Goal: Information Seeking & Learning: Learn about a topic

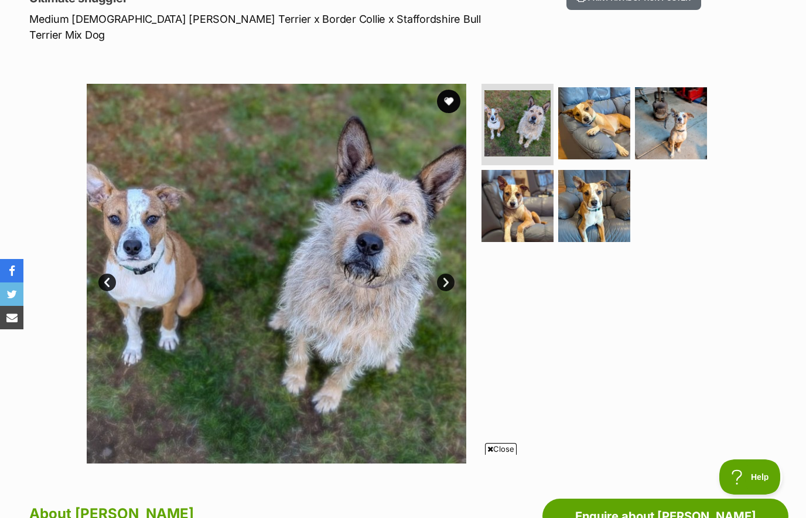
scroll to position [168, 0]
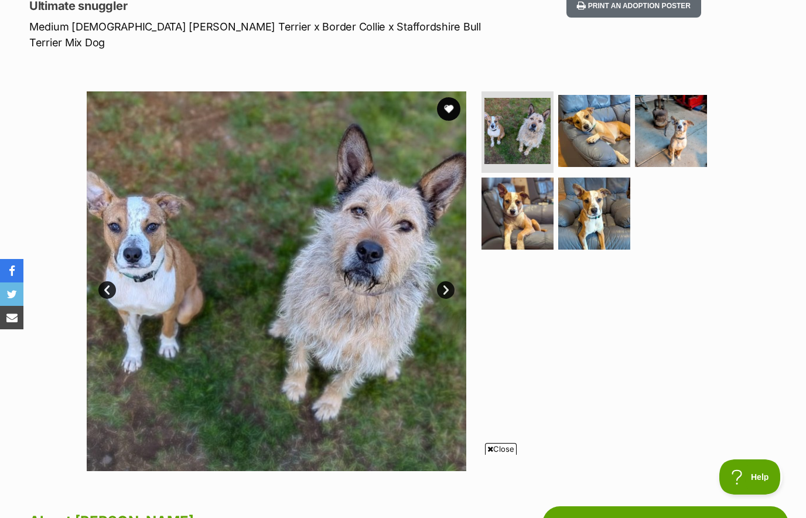
click at [447, 281] on link "Next" at bounding box center [446, 290] width 18 height 18
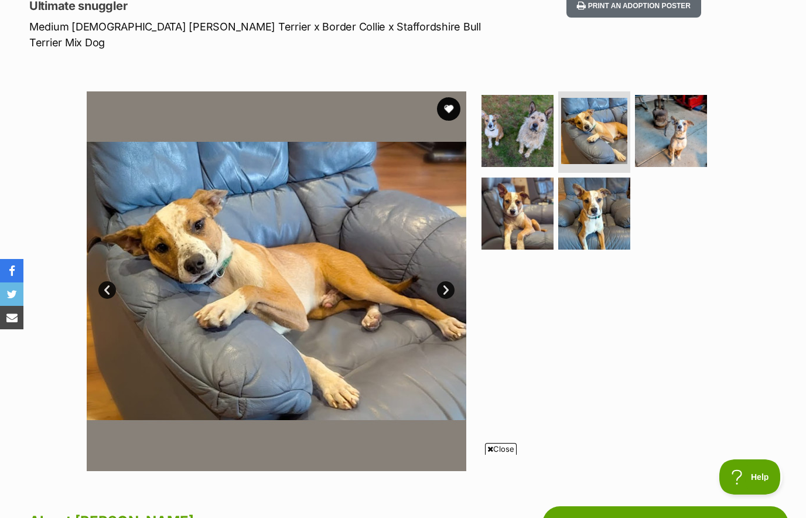
click at [445, 281] on link "Next" at bounding box center [446, 290] width 18 height 18
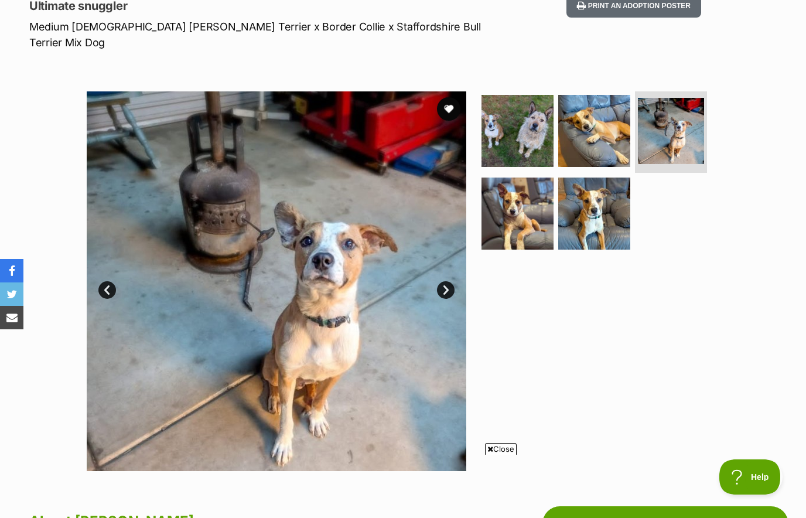
click at [448, 281] on link "Next" at bounding box center [446, 290] width 18 height 18
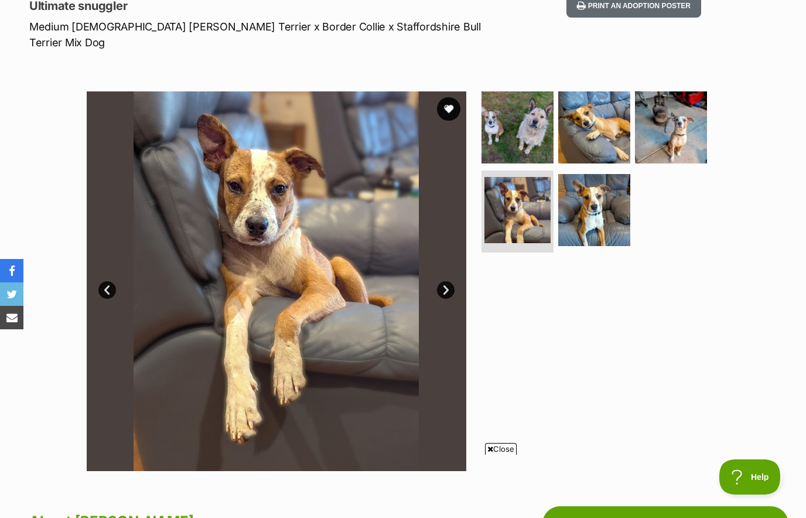
click at [446, 281] on link "Next" at bounding box center [446, 290] width 18 height 18
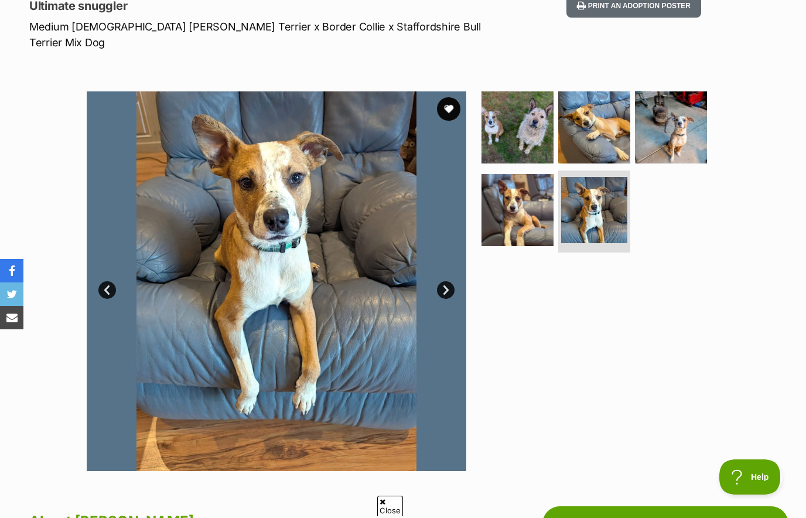
scroll to position [0, 0]
click at [441, 281] on link "Next" at bounding box center [446, 290] width 18 height 18
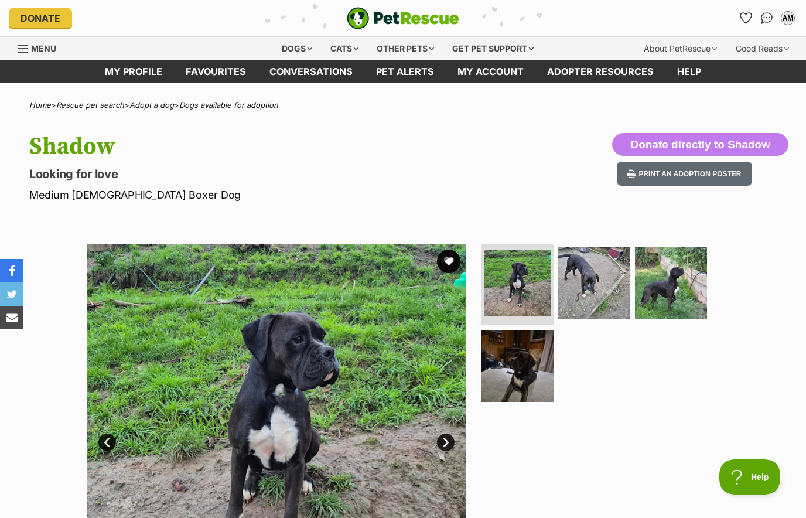
click at [679, 286] on img at bounding box center [671, 283] width 72 height 72
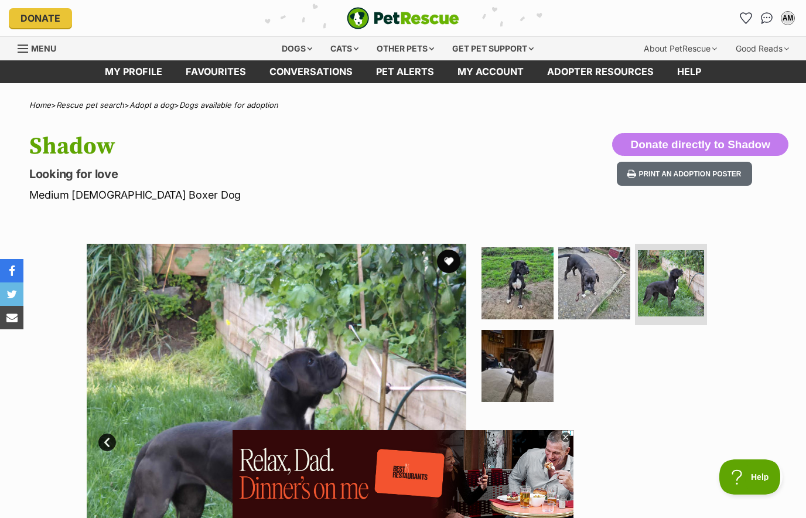
click at [604, 294] on img at bounding box center [594, 283] width 72 height 72
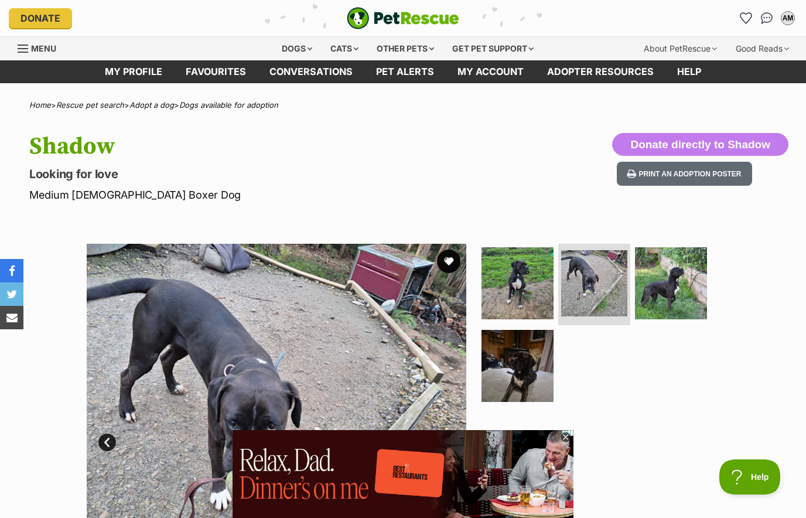
click at [543, 373] on img at bounding box center [517, 366] width 72 height 72
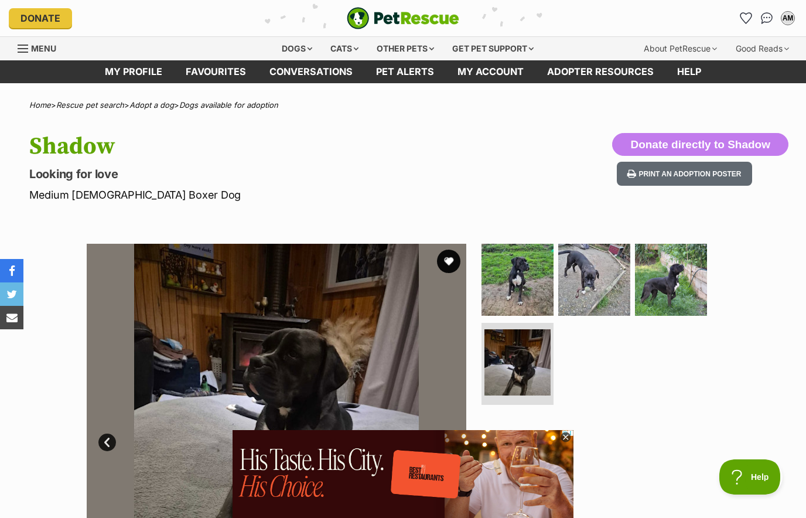
click at [746, 16] on icon "Favourites" at bounding box center [745, 18] width 11 height 11
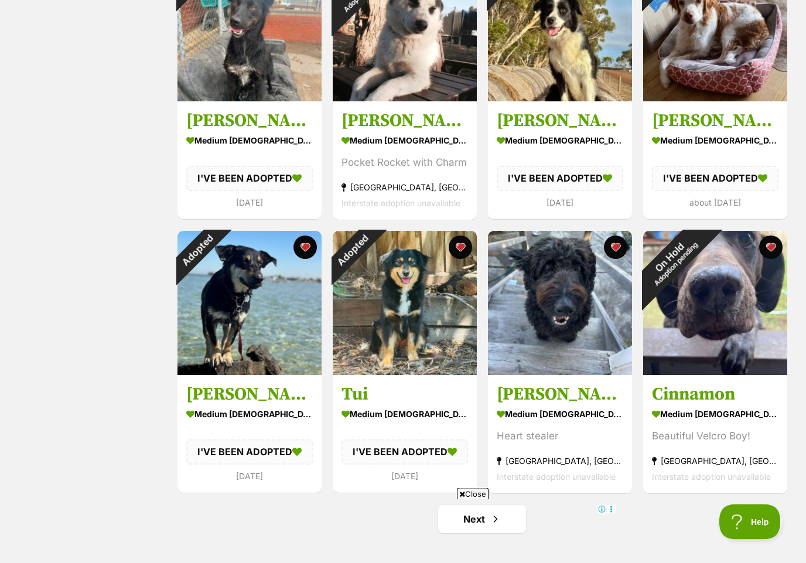
scroll to position [1104, 0]
click at [372, 243] on div "Adopted" at bounding box center [352, 250] width 39 height 39
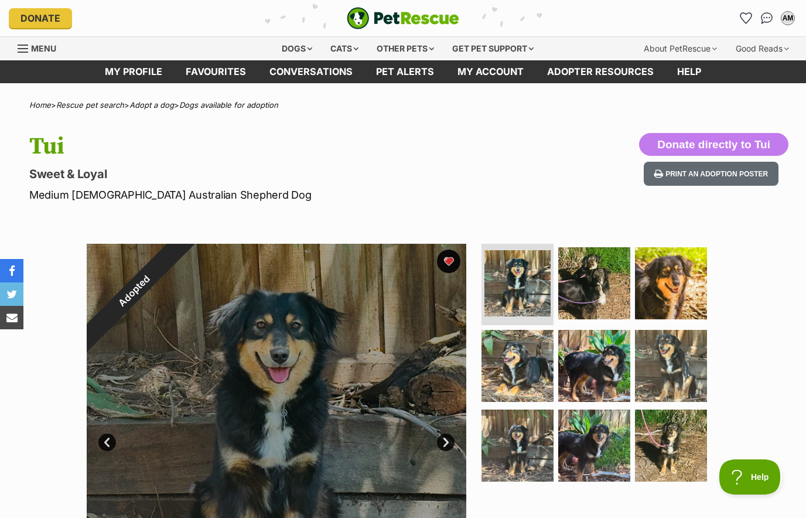
click at [181, 259] on div "Adopted" at bounding box center [134, 291] width 95 height 95
click at [181, 262] on div "Adopted" at bounding box center [134, 291] width 95 height 95
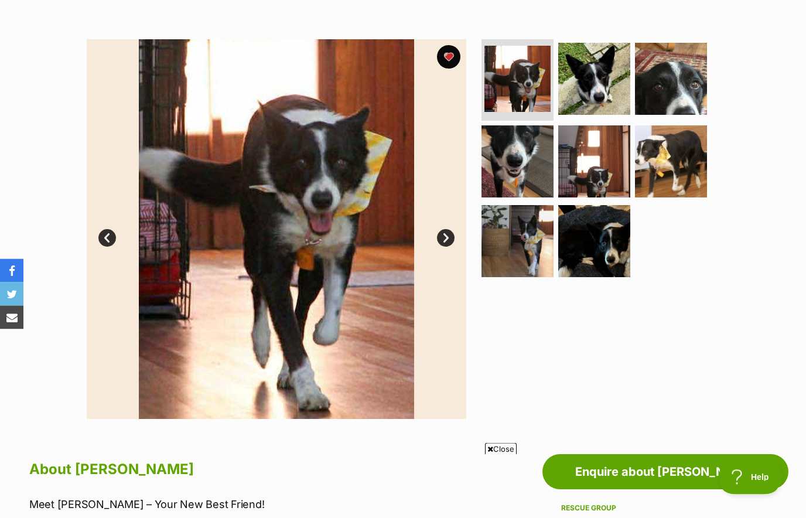
scroll to position [204, 0]
click at [524, 246] on img at bounding box center [517, 241] width 72 height 72
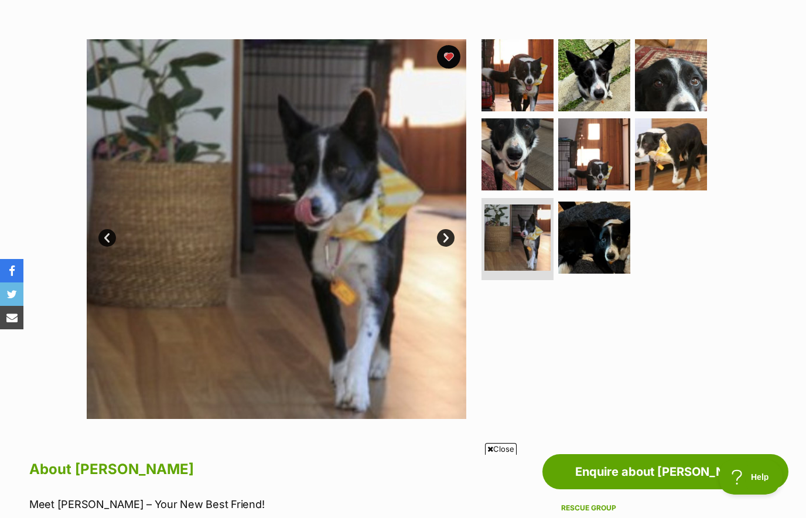
click at [597, 248] on img at bounding box center [594, 237] width 72 height 72
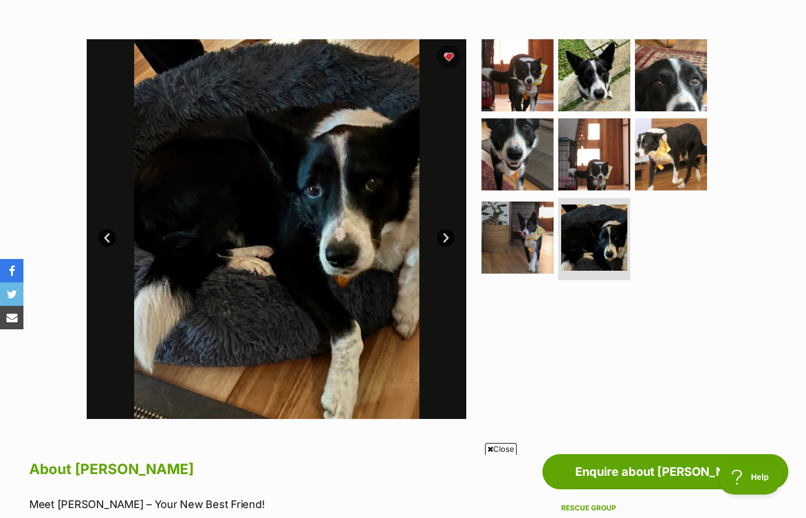
click at [679, 85] on img at bounding box center [671, 75] width 72 height 72
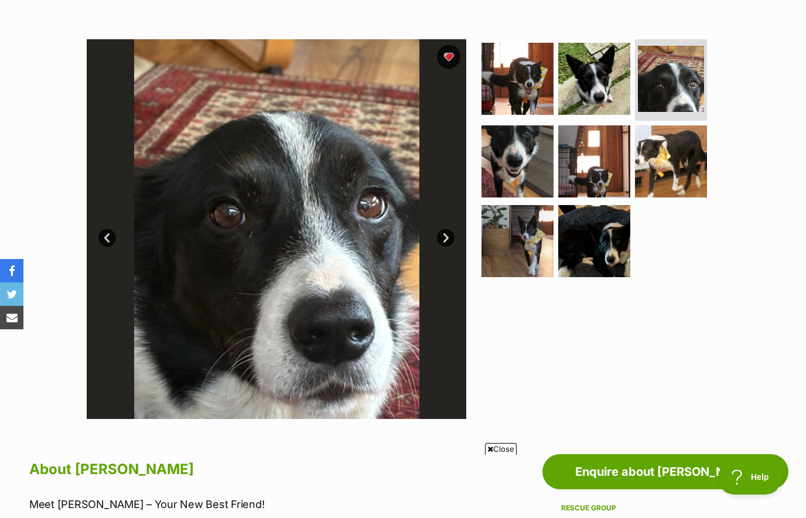
click at [679, 168] on img at bounding box center [671, 161] width 72 height 72
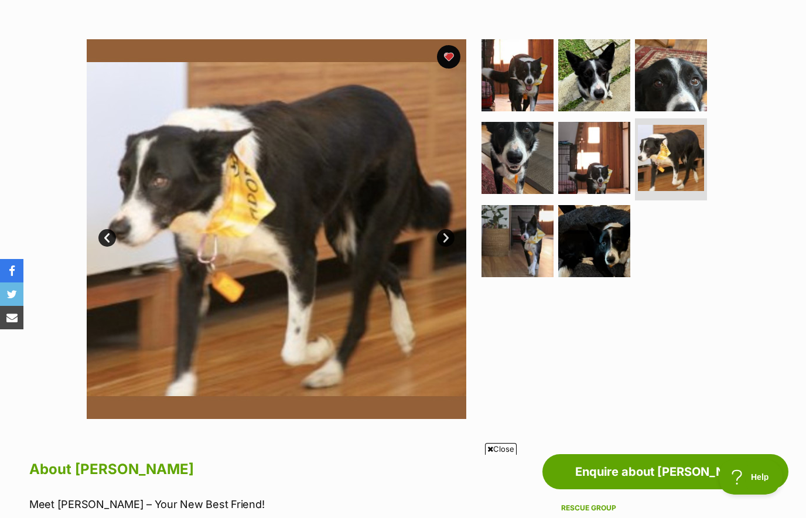
click at [604, 165] on img at bounding box center [594, 158] width 72 height 72
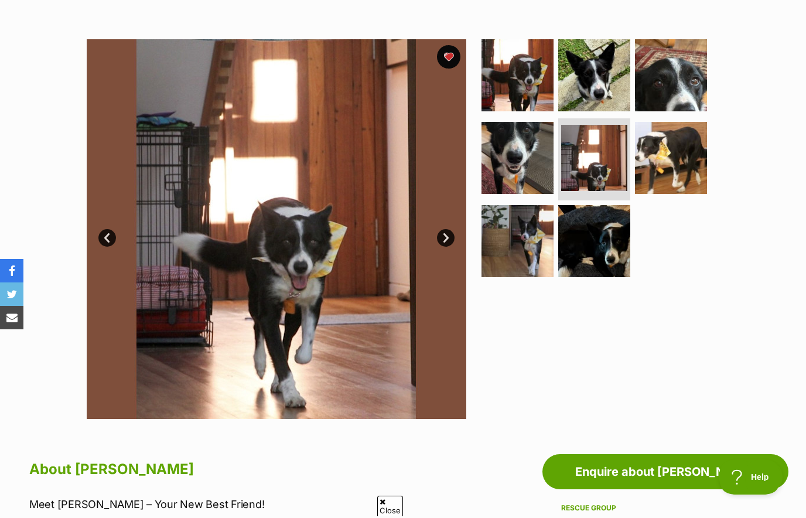
scroll to position [0, 0]
click at [600, 91] on img at bounding box center [594, 75] width 72 height 72
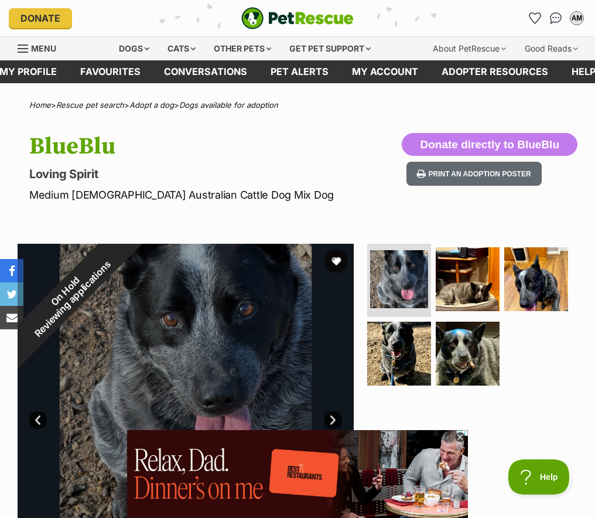
click at [410, 361] on img at bounding box center [399, 353] width 64 height 64
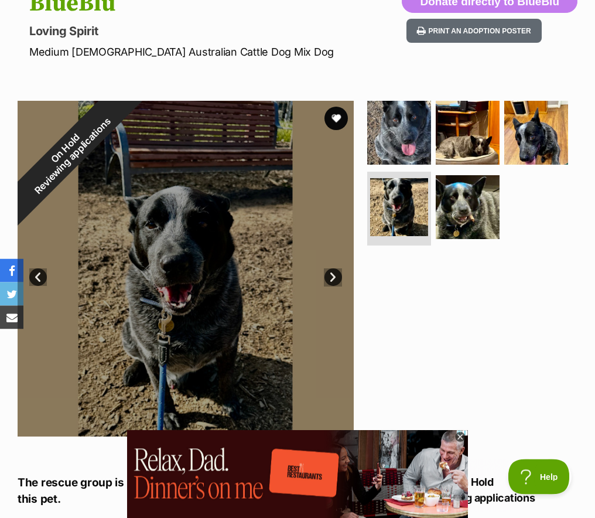
scroll to position [143, 0]
click at [484, 209] on img at bounding box center [468, 207] width 64 height 64
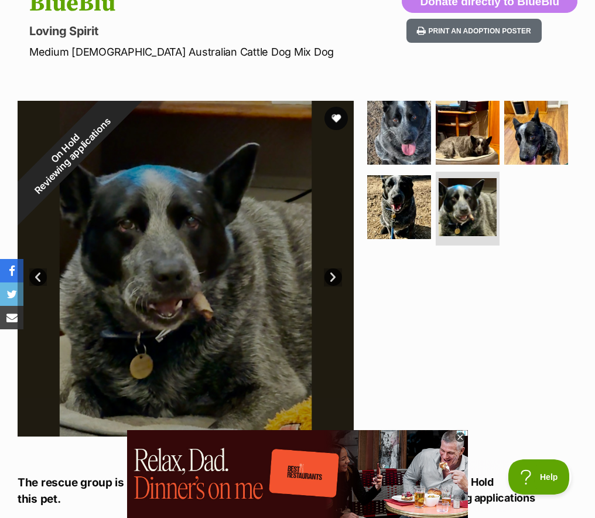
click at [550, 142] on img at bounding box center [536, 133] width 64 height 64
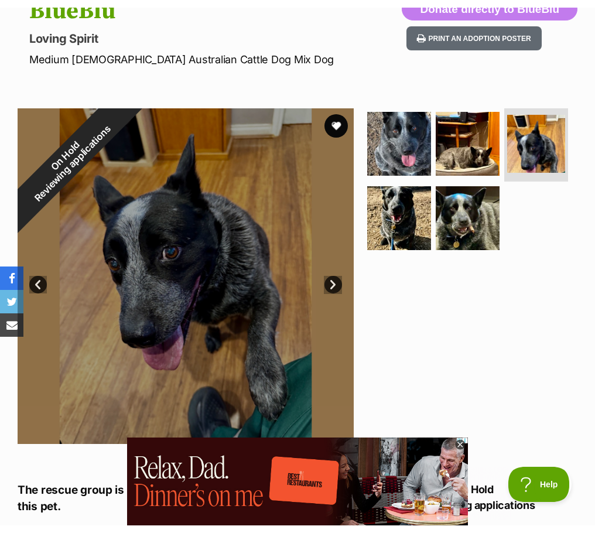
scroll to position [0, 0]
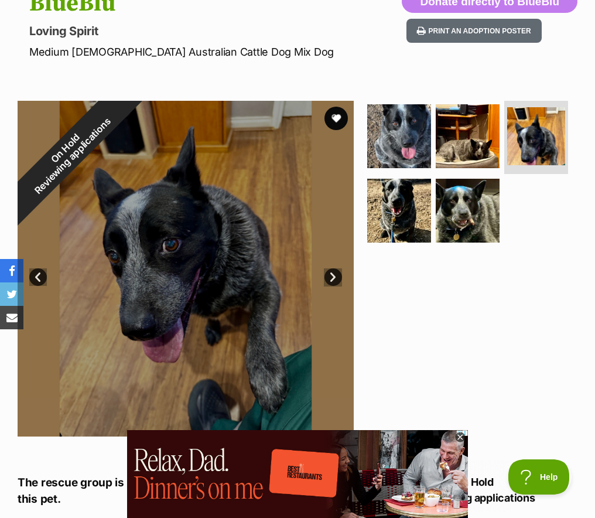
click at [472, 125] on img at bounding box center [468, 136] width 64 height 64
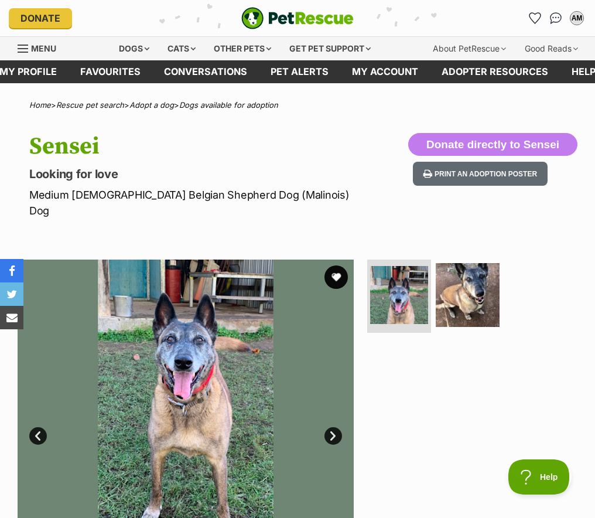
click at [475, 275] on img at bounding box center [468, 295] width 64 height 64
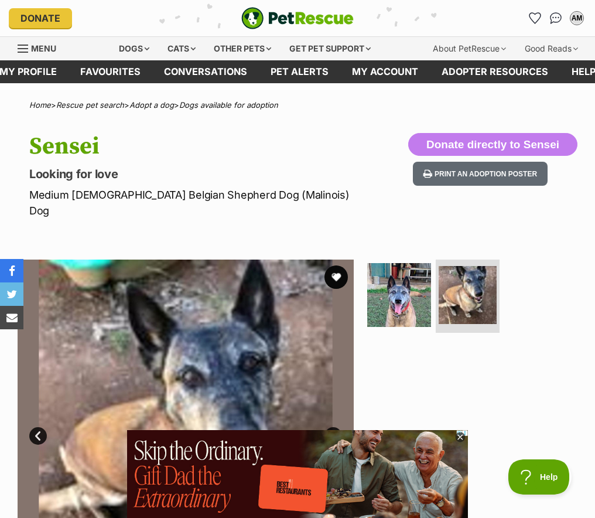
click at [486, 376] on div at bounding box center [471, 427] width 213 height 336
click at [340, 265] on button "favourite" at bounding box center [335, 276] width 23 height 23
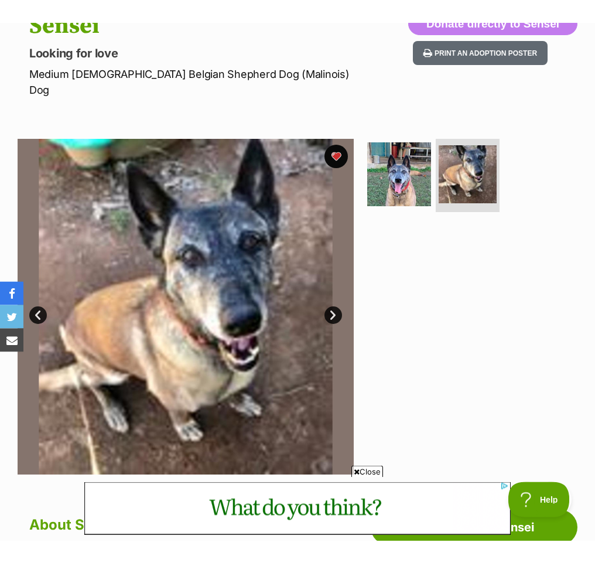
scroll to position [143, 0]
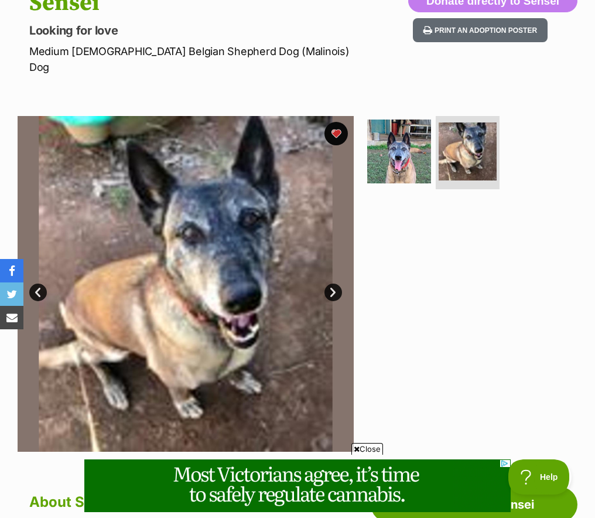
click at [402, 146] on img at bounding box center [399, 151] width 64 height 64
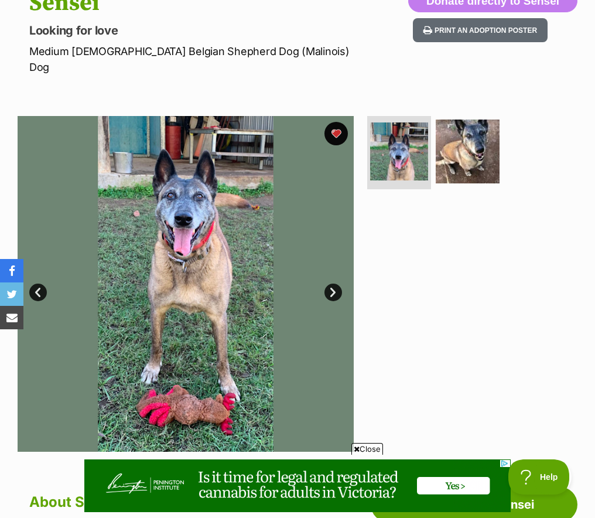
click at [482, 144] on img at bounding box center [468, 151] width 64 height 64
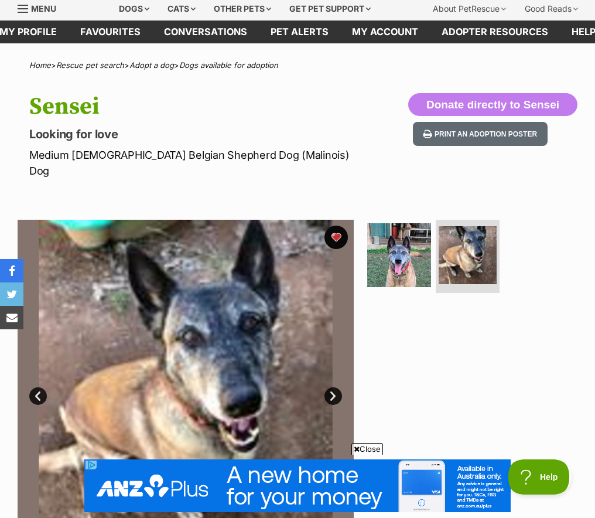
scroll to position [0, 0]
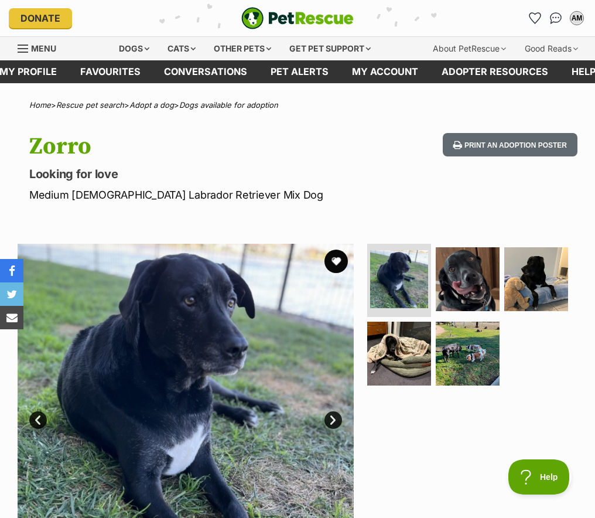
click at [478, 286] on img at bounding box center [468, 279] width 64 height 64
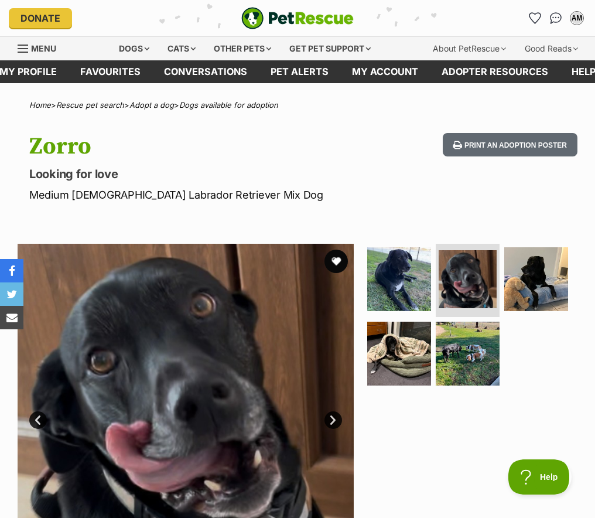
click at [521, 288] on img at bounding box center [536, 279] width 64 height 64
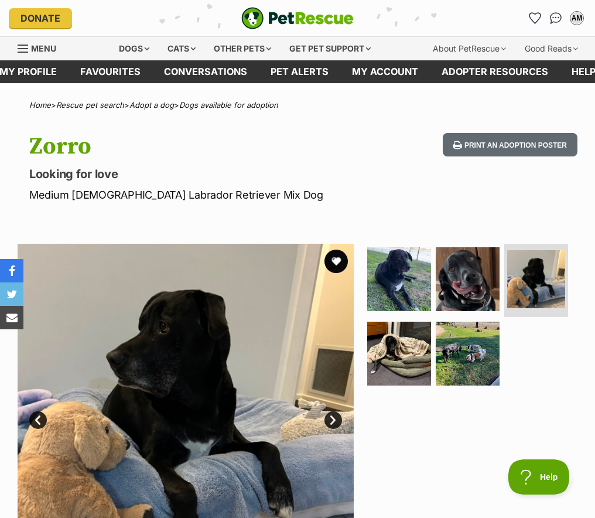
click at [482, 337] on img at bounding box center [468, 353] width 64 height 64
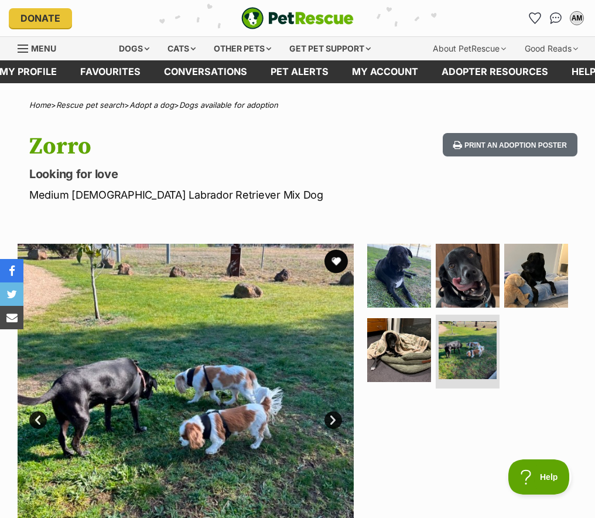
click at [430, 358] on img at bounding box center [399, 350] width 64 height 64
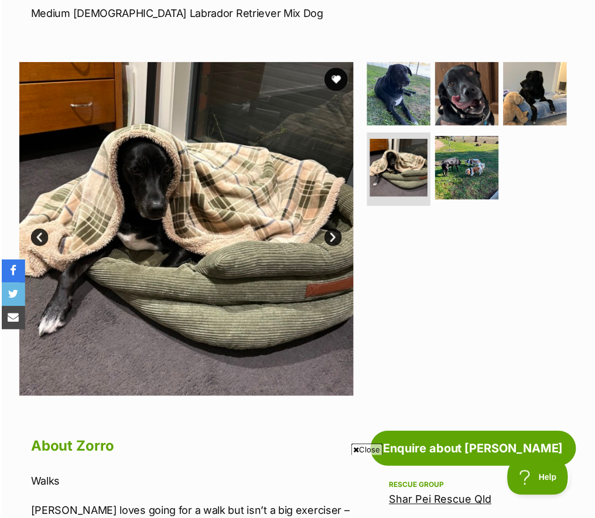
scroll to position [184, 0]
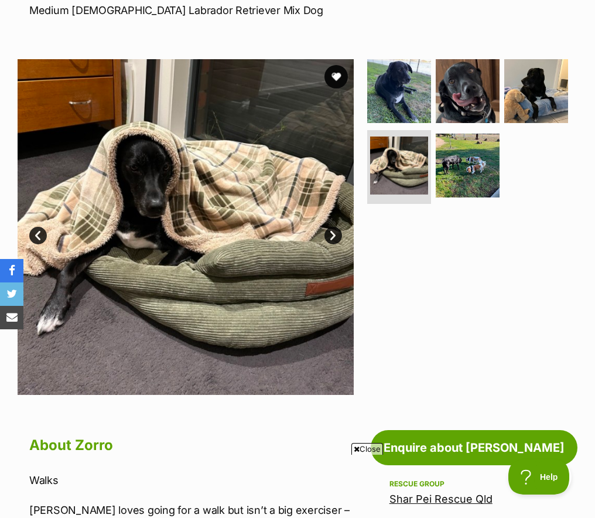
click at [341, 76] on button "favourite" at bounding box center [335, 76] width 23 height 23
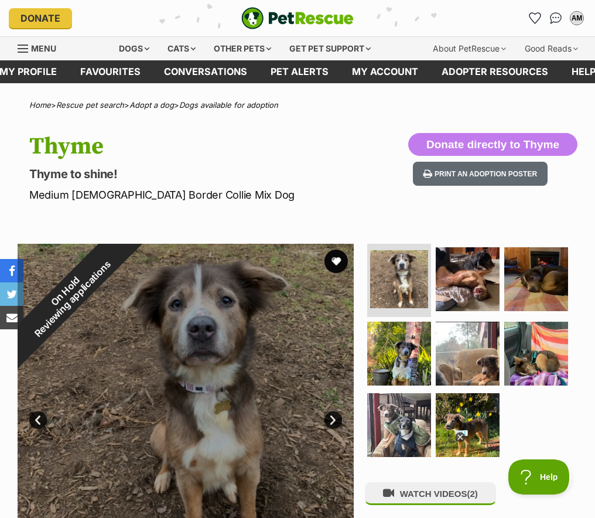
click at [413, 361] on img at bounding box center [399, 353] width 64 height 64
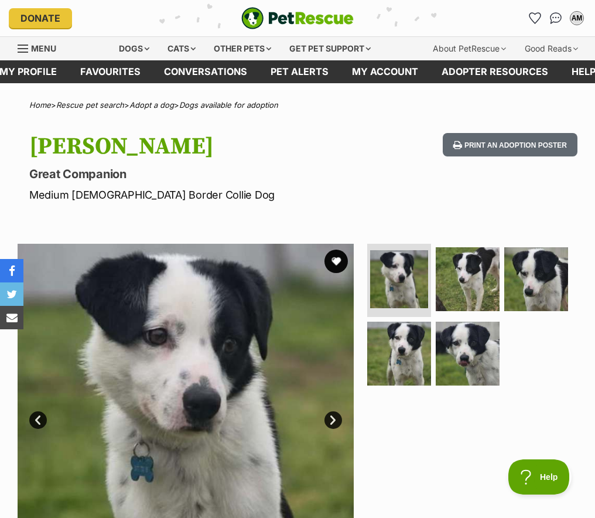
click at [415, 361] on img at bounding box center [399, 353] width 64 height 64
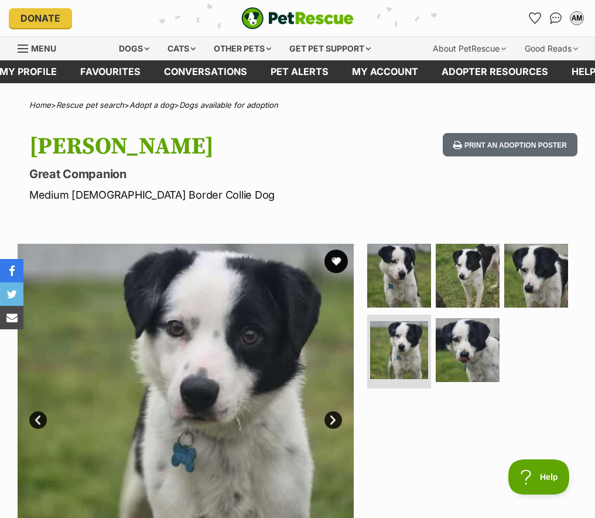
click at [478, 354] on img at bounding box center [468, 350] width 64 height 64
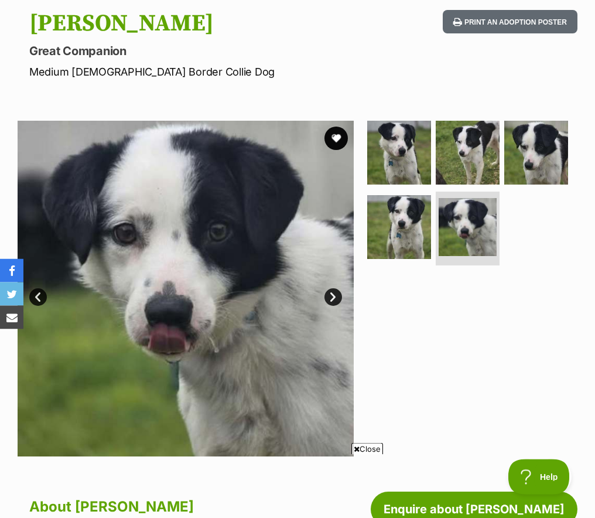
scroll to position [123, 0]
click at [540, 157] on img at bounding box center [536, 153] width 64 height 64
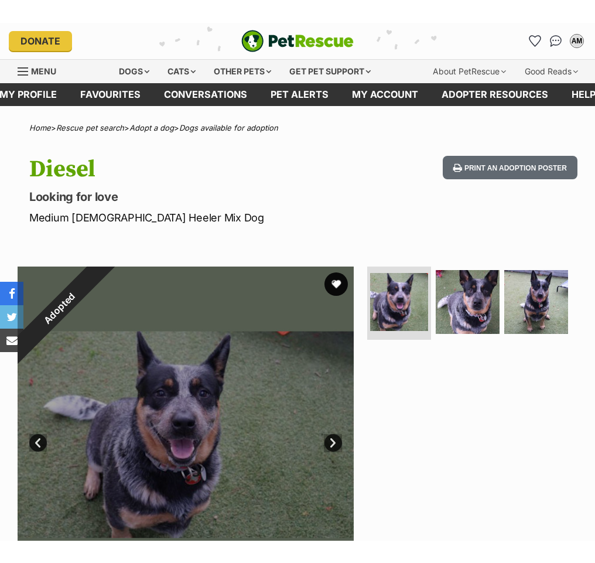
scroll to position [8, 0]
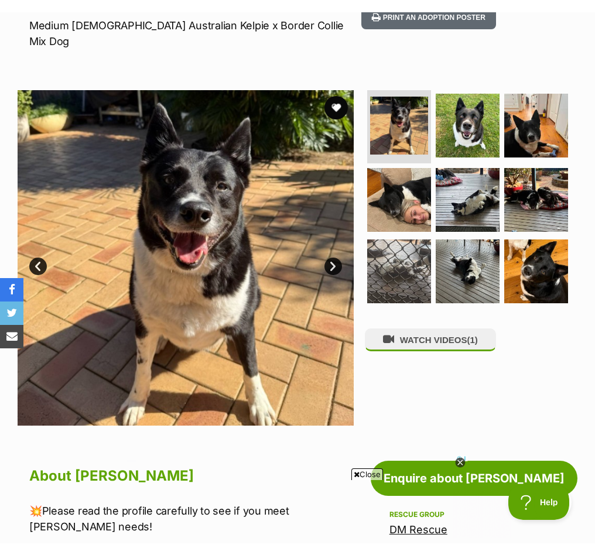
scroll to position [195, 0]
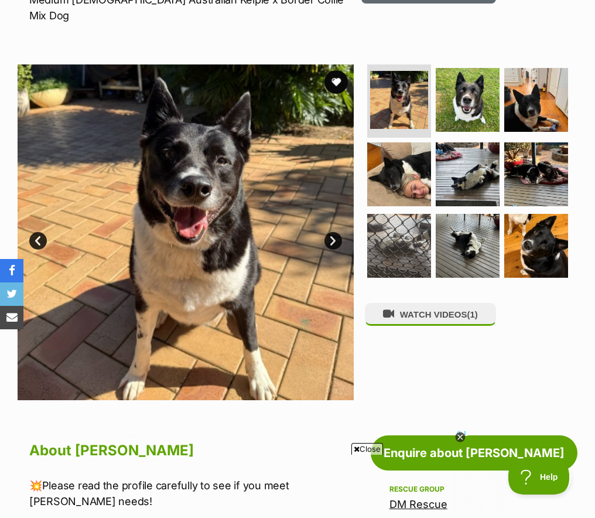
click at [471, 161] on img at bounding box center [468, 174] width 64 height 64
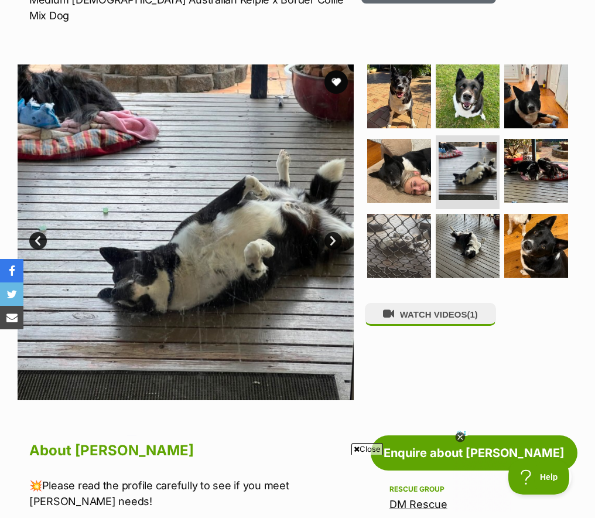
click at [519, 177] on img at bounding box center [536, 171] width 64 height 64
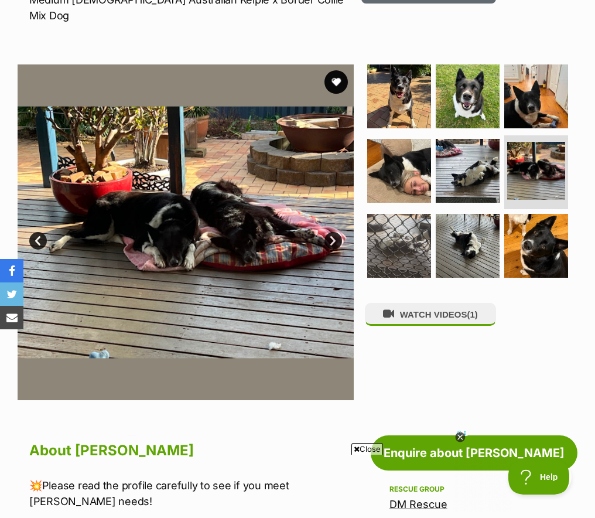
click at [528, 230] on img at bounding box center [536, 246] width 64 height 64
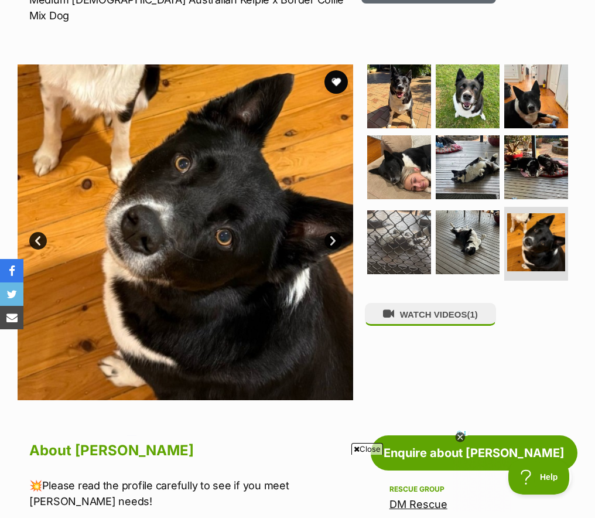
click at [466, 222] on img at bounding box center [468, 242] width 64 height 64
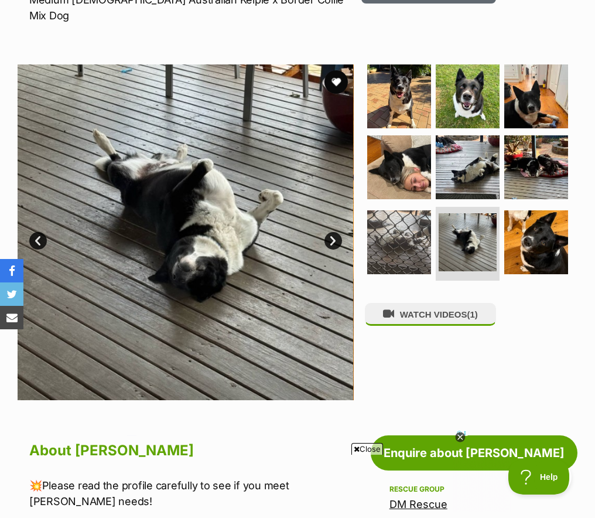
click at [542, 90] on img at bounding box center [536, 96] width 64 height 64
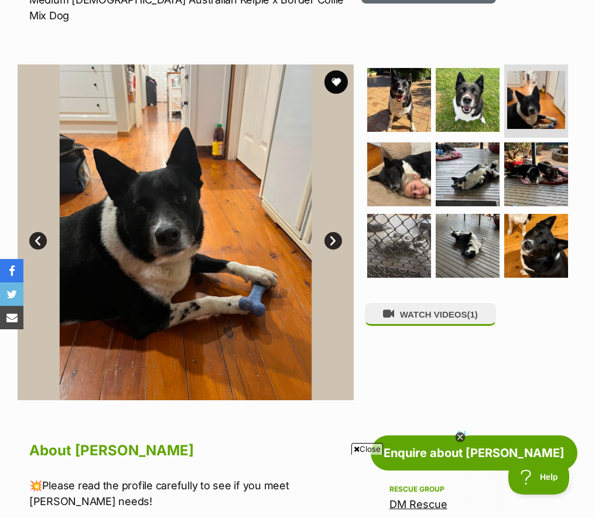
click at [478, 86] on img at bounding box center [468, 100] width 64 height 64
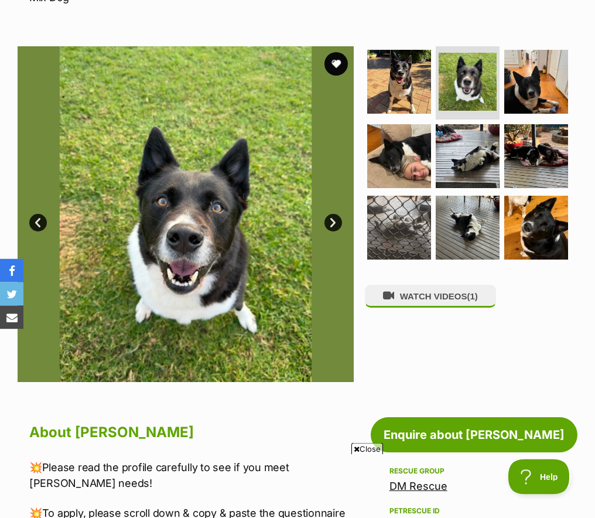
scroll to position [213, 0]
click at [544, 217] on img at bounding box center [536, 228] width 64 height 64
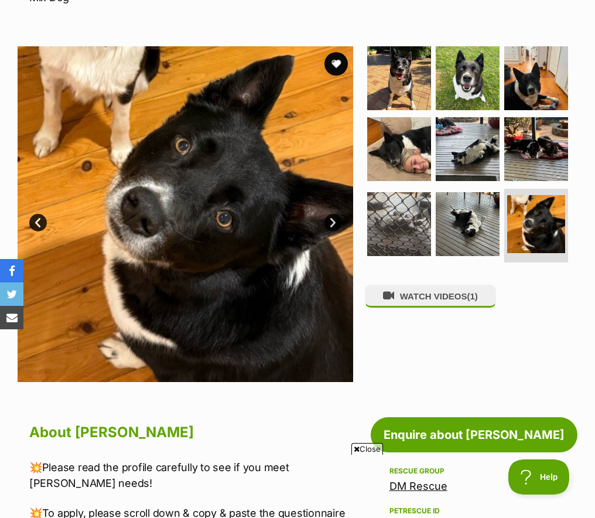
click at [492, 217] on img at bounding box center [468, 224] width 64 height 64
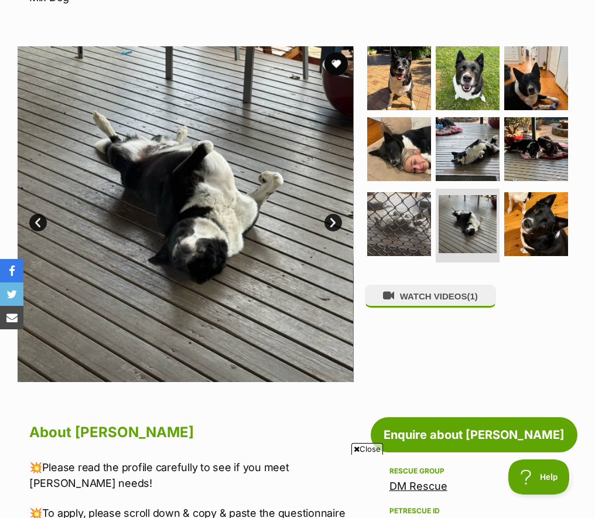
click at [408, 216] on img at bounding box center [399, 224] width 64 height 64
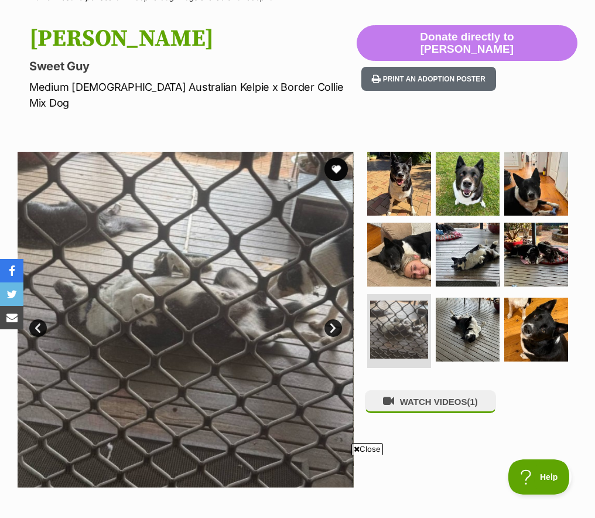
scroll to position [100, 0]
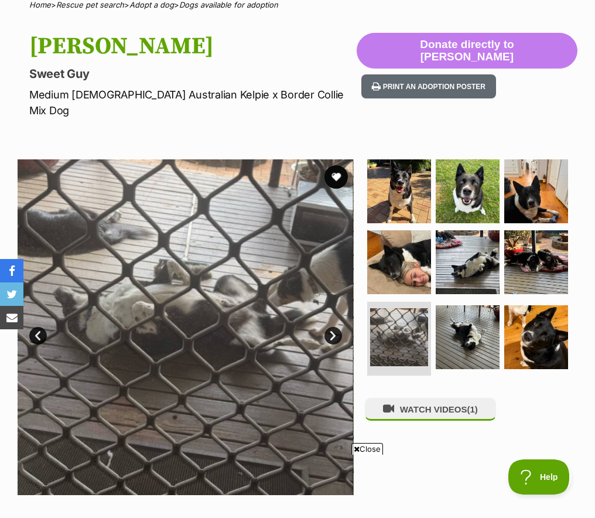
click at [487, 254] on img at bounding box center [468, 262] width 64 height 64
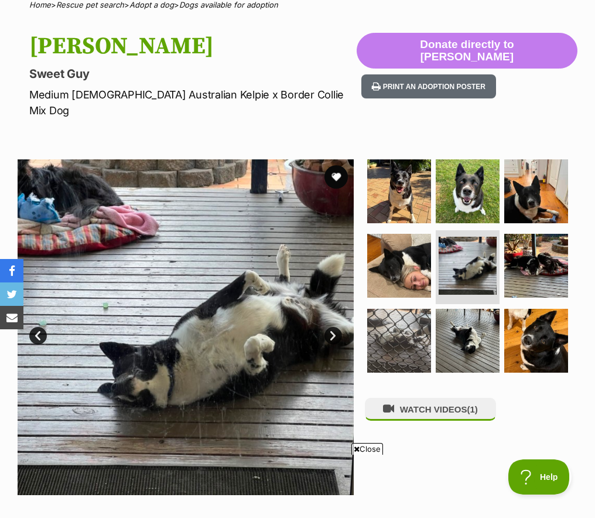
click at [422, 262] on img at bounding box center [399, 266] width 64 height 64
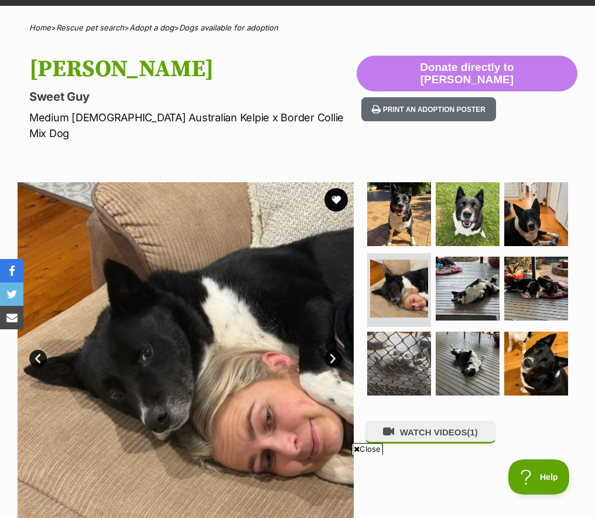
scroll to position [0, 0]
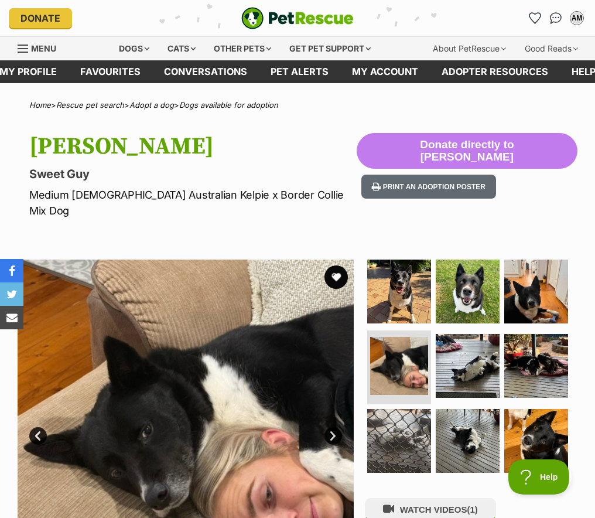
click at [534, 20] on icon "Favourites" at bounding box center [534, 18] width 11 height 11
